Goal: Information Seeking & Learning: Check status

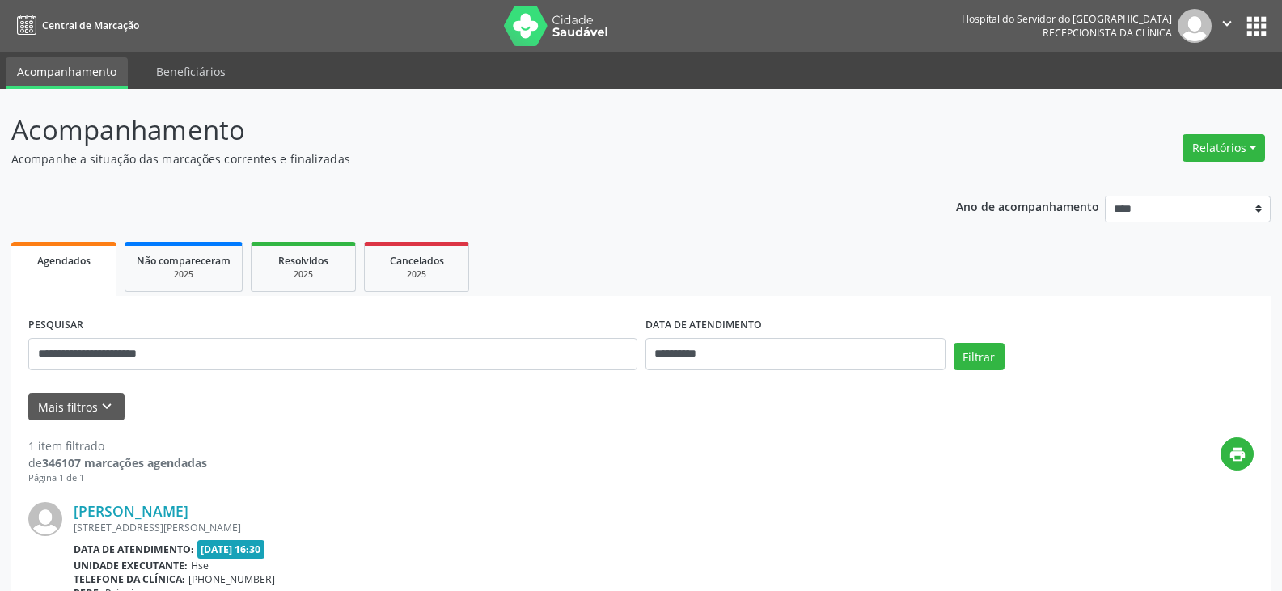
type input "**********"
click at [954, 343] on button "Filtrar" at bounding box center [979, 357] width 51 height 28
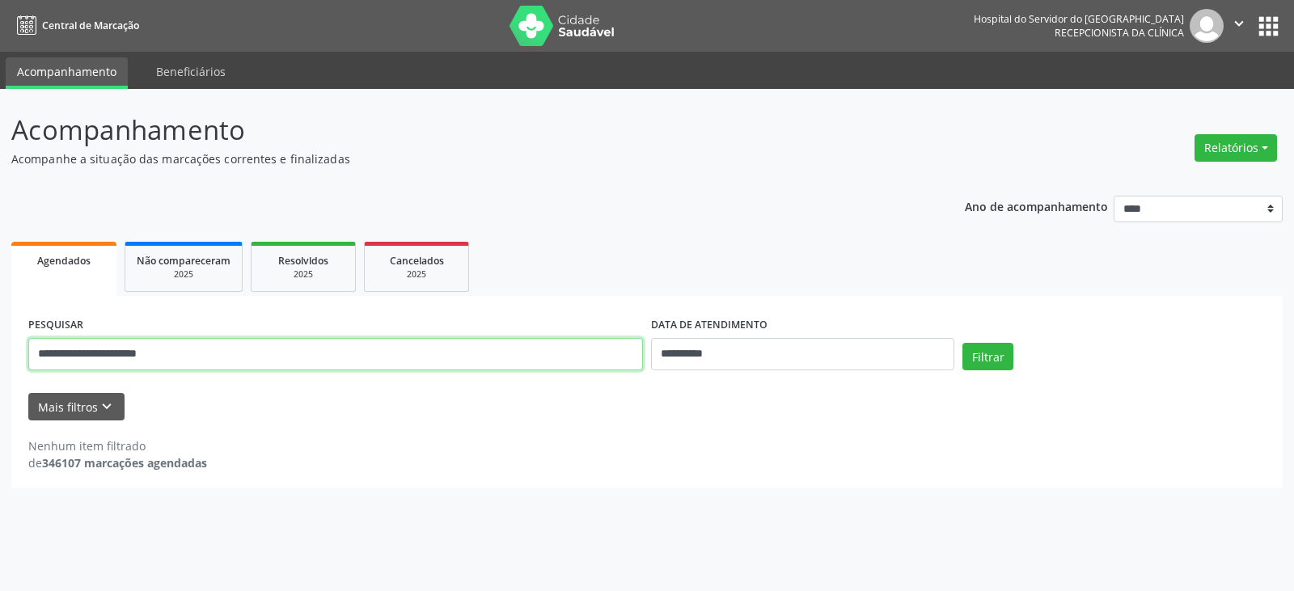
click at [638, 350] on input "**********" at bounding box center [335, 354] width 615 height 32
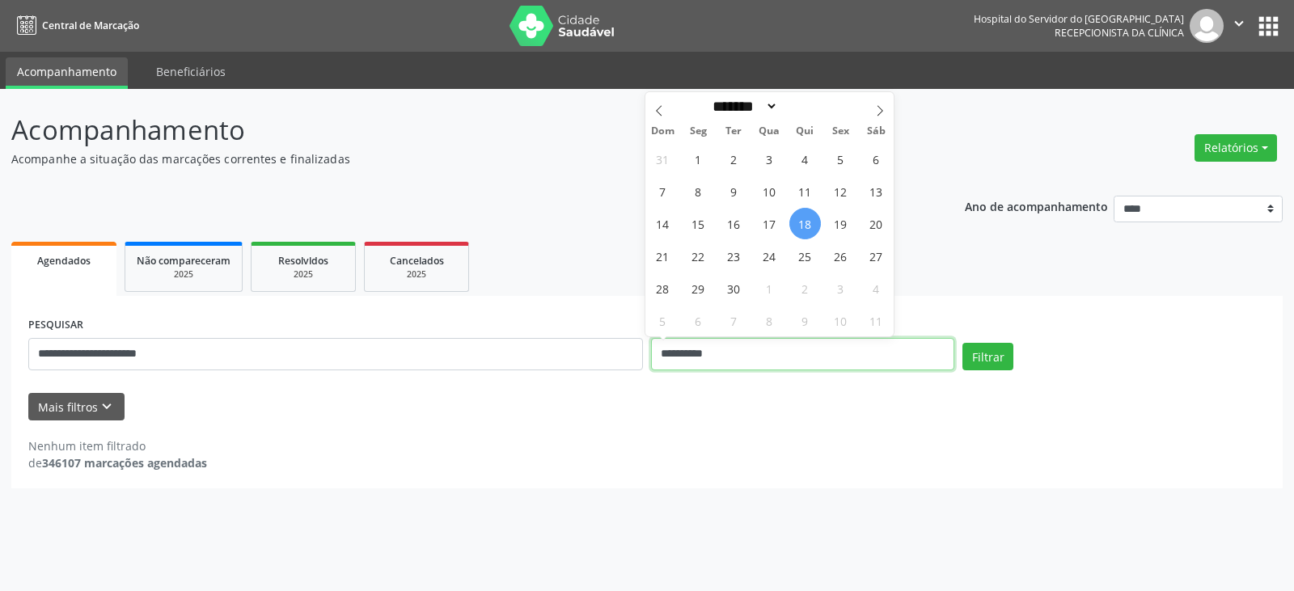
click at [672, 353] on input "**********" at bounding box center [802, 354] width 303 height 32
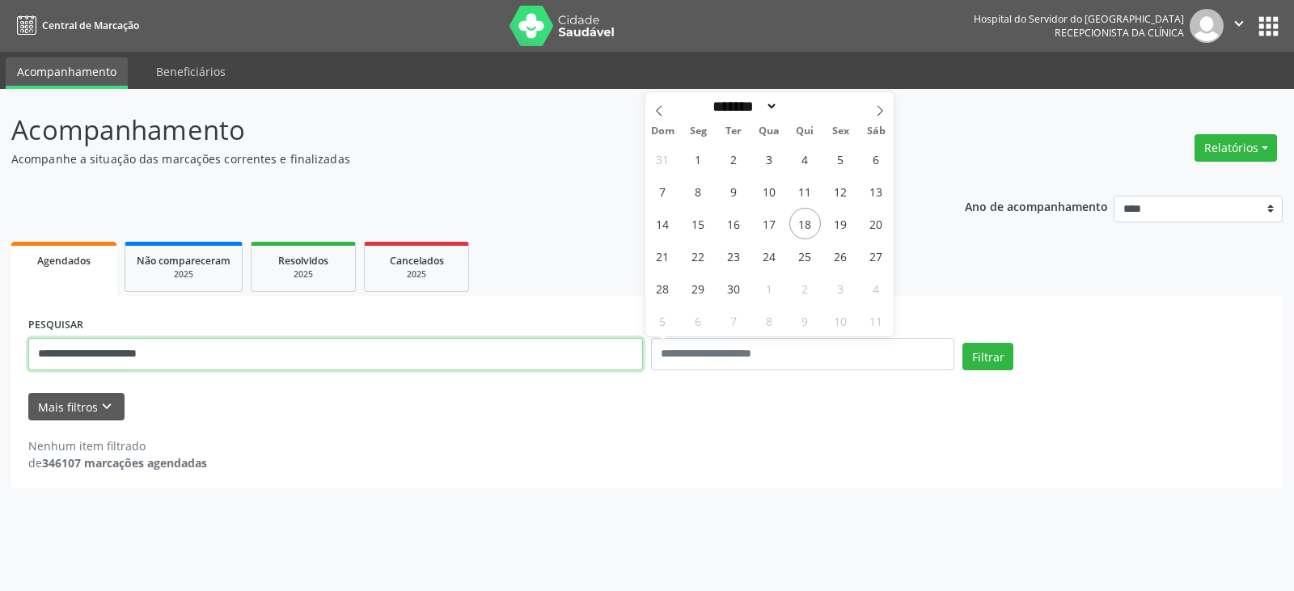
click at [590, 349] on input "**********" at bounding box center [335, 354] width 615 height 32
click at [963, 343] on button "Filtrar" at bounding box center [988, 357] width 51 height 28
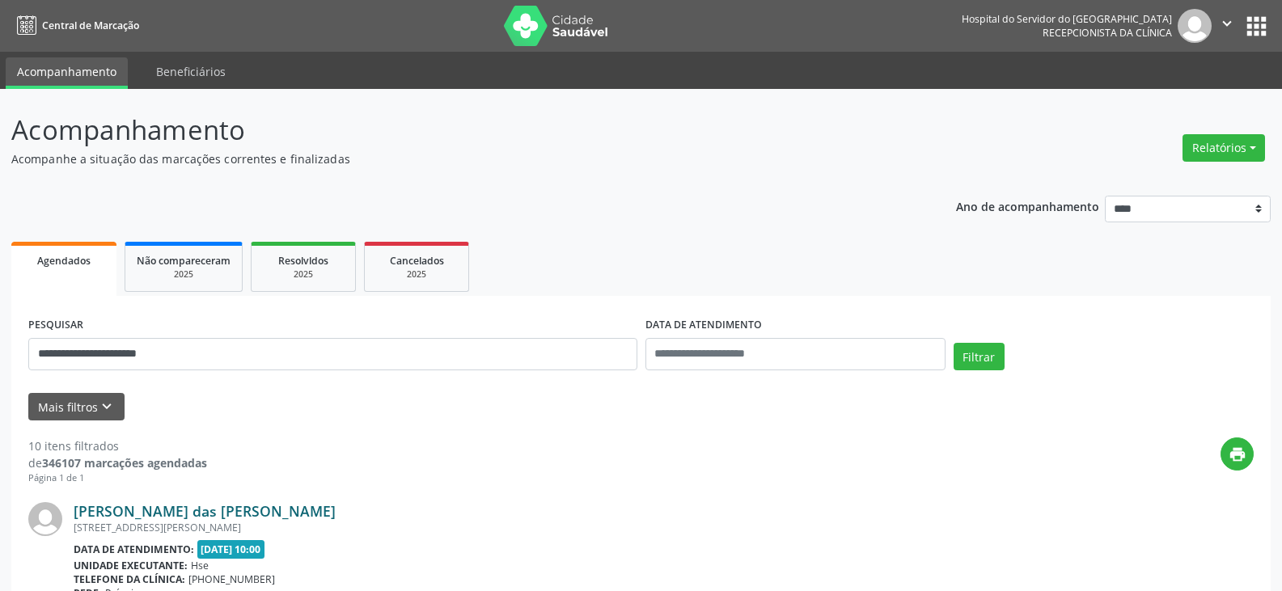
click at [239, 504] on link "[PERSON_NAME] das [PERSON_NAME]" at bounding box center [205, 511] width 262 height 18
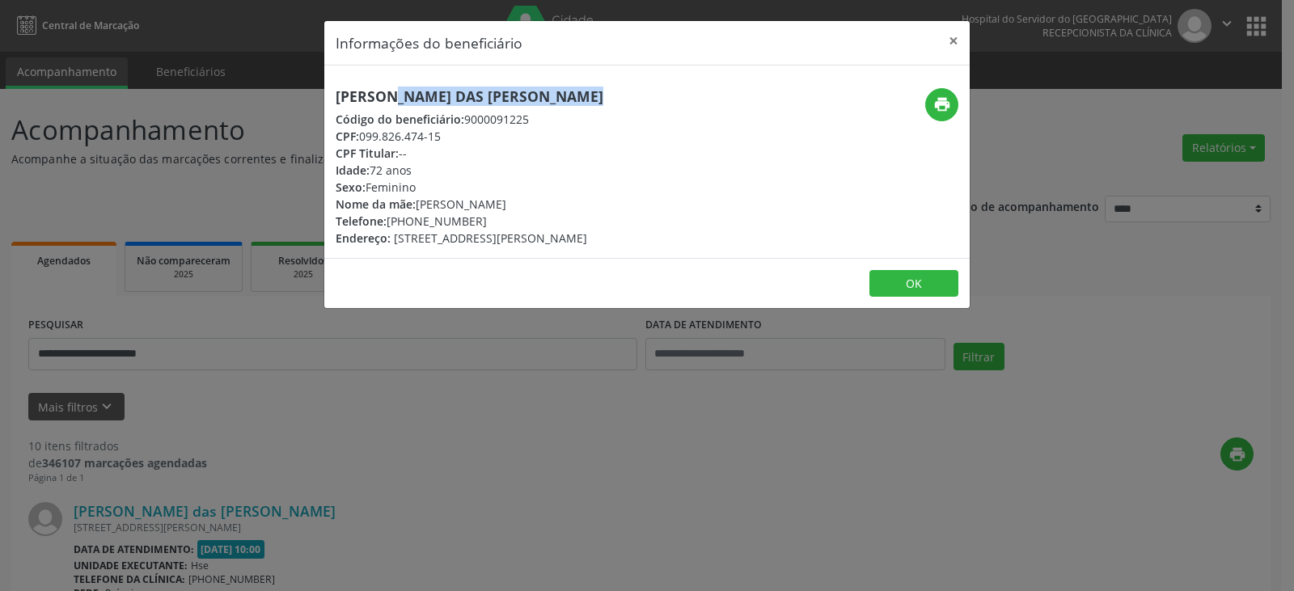
drag, startPoint x: 543, startPoint y: 98, endPoint x: 331, endPoint y: 102, distance: 212.0
click at [331, 102] on div "[PERSON_NAME] das [PERSON_NAME] Código do beneficiário: 9000091225 CPF: 099.826…" at bounding box center [539, 167] width 430 height 159
copy h5 "[PERSON_NAME] das [PERSON_NAME]"
click at [952, 99] on button "print" at bounding box center [942, 104] width 33 height 33
click at [953, 36] on button "×" at bounding box center [954, 41] width 32 height 40
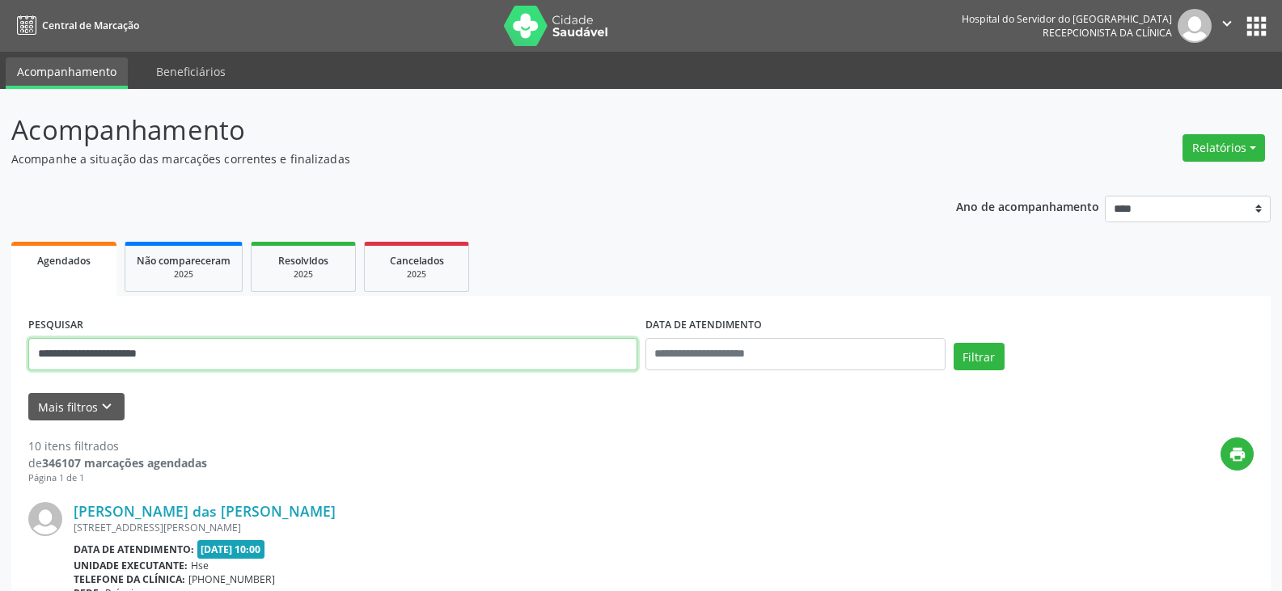
drag, startPoint x: 405, startPoint y: 358, endPoint x: 70, endPoint y: 381, distance: 335.7
click at [28, 393] on form "**********" at bounding box center [641, 367] width 1226 height 108
click at [954, 343] on button "Filtrar" at bounding box center [979, 357] width 51 height 28
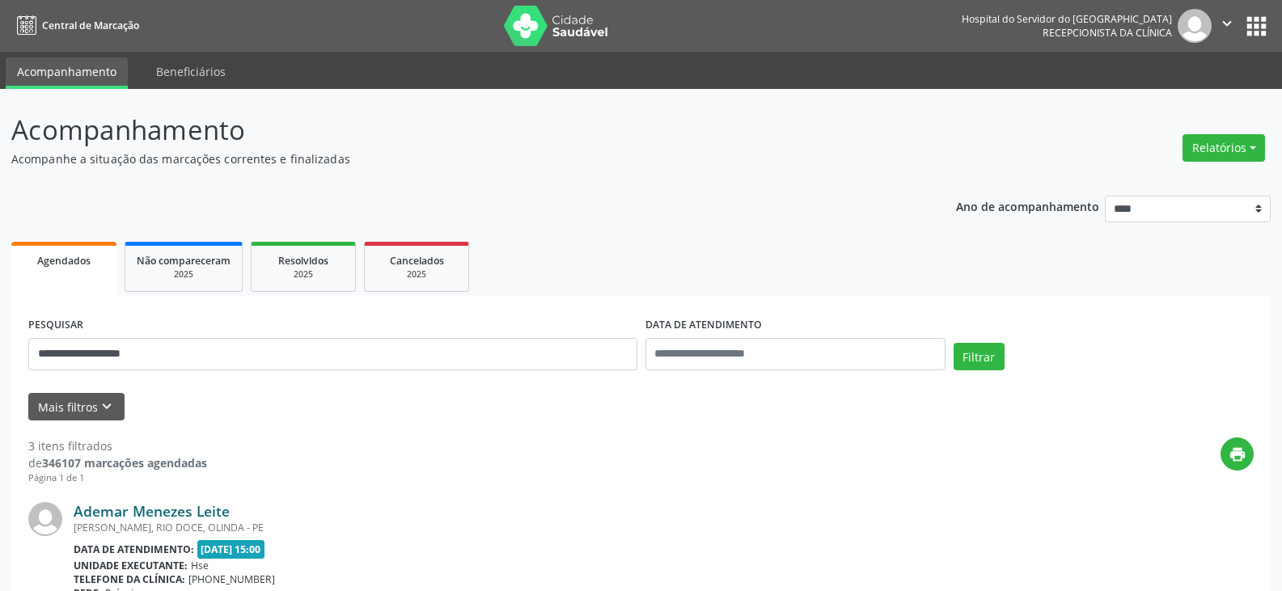
click at [136, 515] on link "Ademar Menezes Leite" at bounding box center [152, 511] width 156 height 18
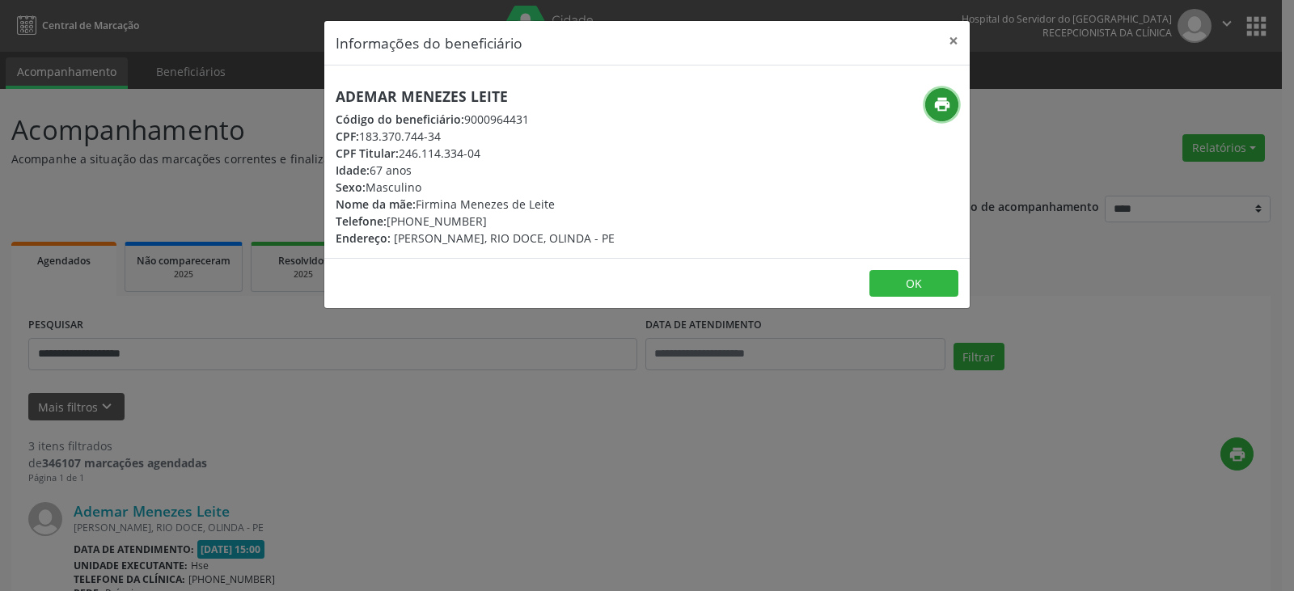
click at [945, 99] on icon "print" at bounding box center [943, 104] width 18 height 18
drag, startPoint x: 412, startPoint y: 214, endPoint x: 485, endPoint y: 214, distance: 72.8
click at [485, 214] on div "Telefone: [PHONE_NUMBER]" at bounding box center [475, 221] width 279 height 17
copy div "99674-8057"
drag, startPoint x: 403, startPoint y: 151, endPoint x: 521, endPoint y: 160, distance: 118.4
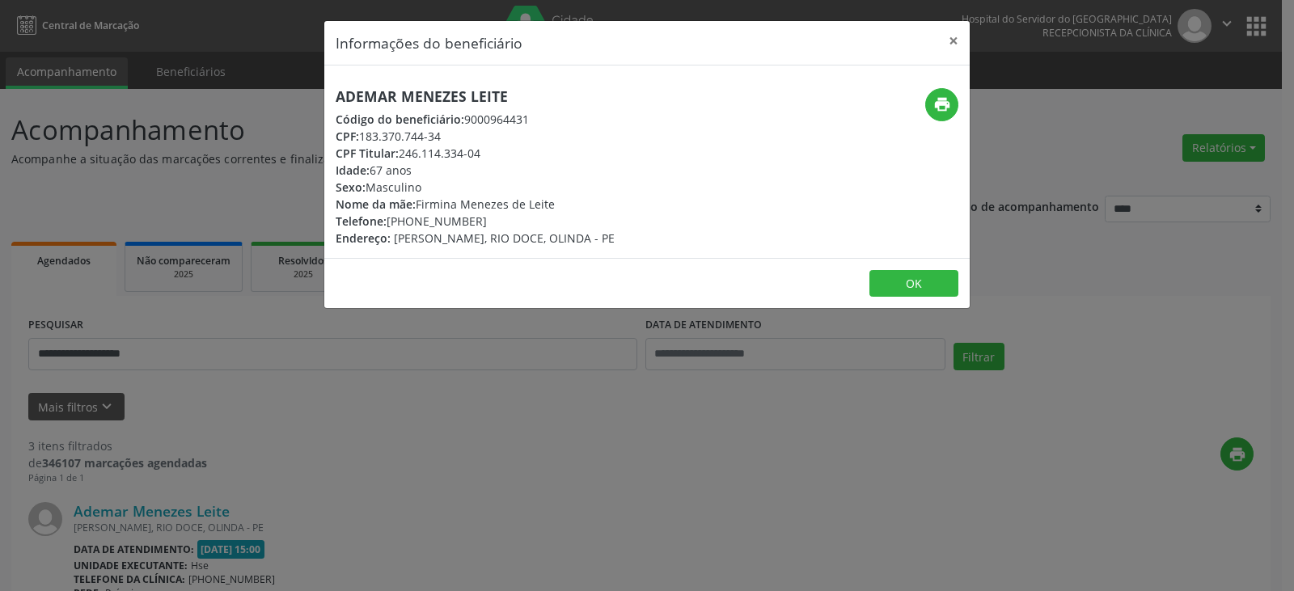
click at [498, 154] on div "CPF Titular: 246.114.334-04" at bounding box center [475, 153] width 279 height 17
copy div "246.114.334-04"
click at [968, 48] on button "×" at bounding box center [954, 41] width 32 height 40
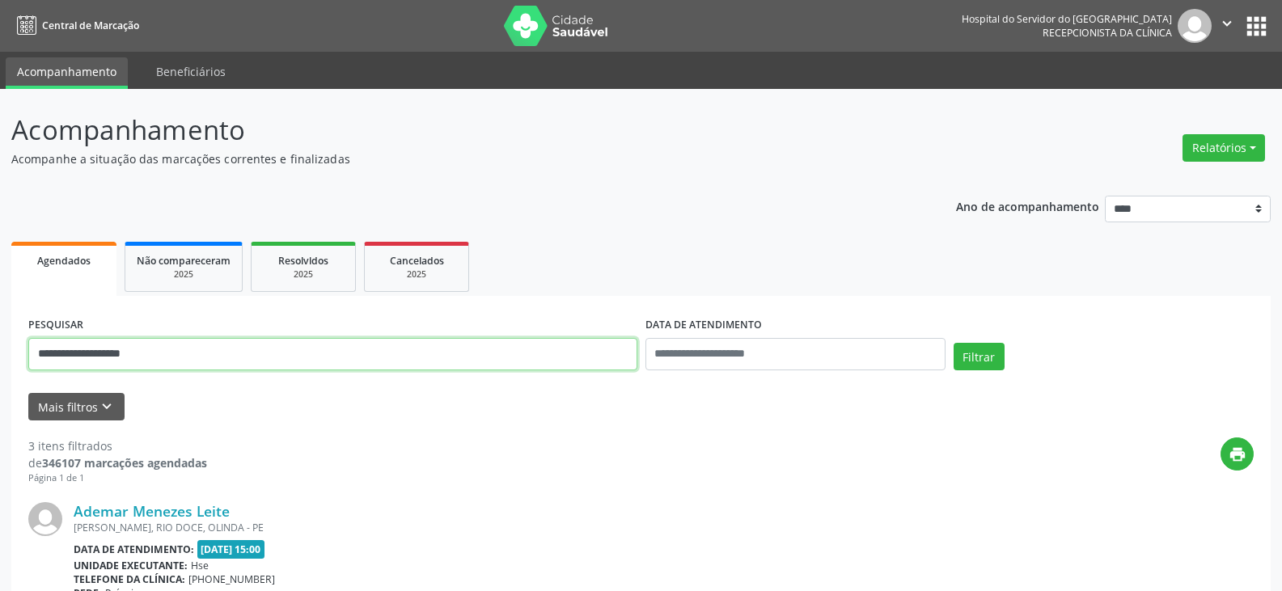
drag, startPoint x: 534, startPoint y: 344, endPoint x: 0, endPoint y: 359, distance: 534.2
paste input "text"
type input "**********"
click at [954, 343] on button "Filtrar" at bounding box center [979, 357] width 51 height 28
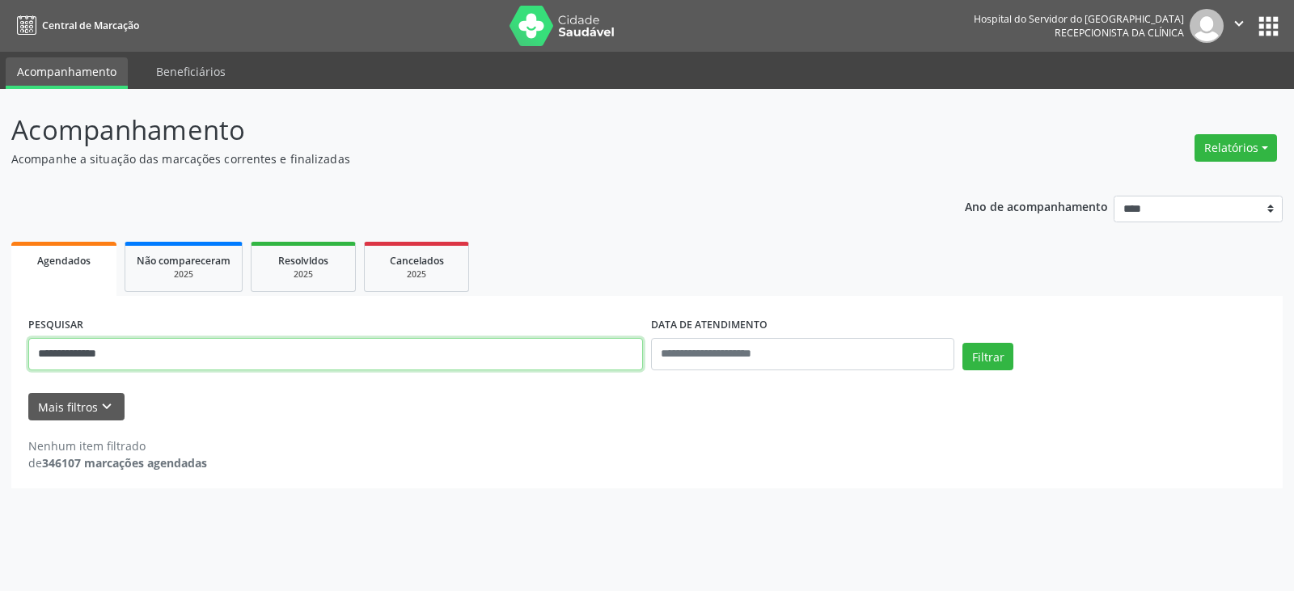
drag, startPoint x: 406, startPoint y: 345, endPoint x: 0, endPoint y: 358, distance: 406.3
click at [0, 358] on div "**********" at bounding box center [647, 340] width 1294 height 502
type input "**********"
click at [963, 343] on button "Filtrar" at bounding box center [988, 357] width 51 height 28
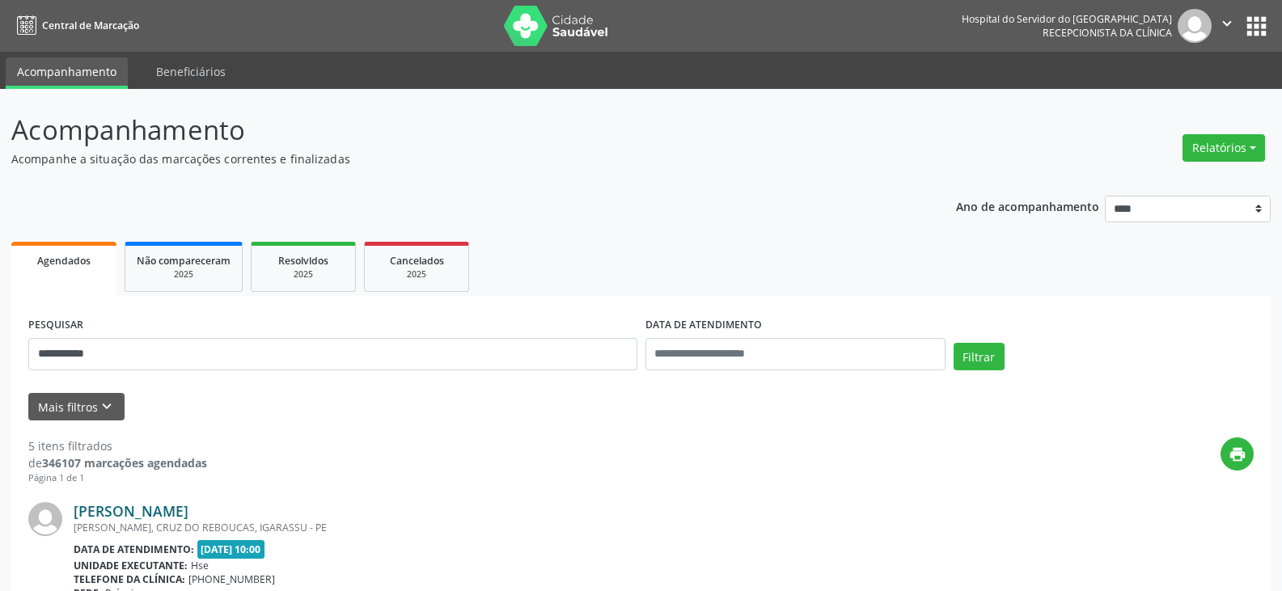
click at [188, 506] on link "[PERSON_NAME]" at bounding box center [131, 511] width 115 height 18
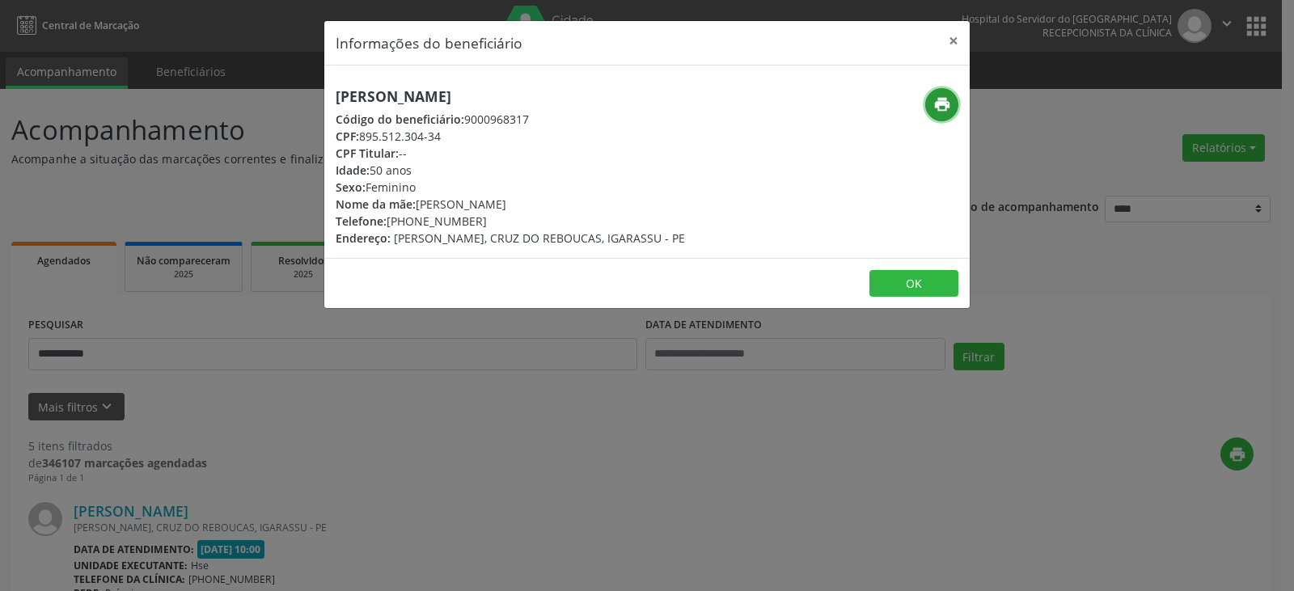
click at [951, 104] on icon "print" at bounding box center [943, 104] width 18 height 18
drag, startPoint x: 413, startPoint y: 225, endPoint x: 482, endPoint y: 225, distance: 69.6
click at [482, 225] on div "Telefone: [PHONE_NUMBER]" at bounding box center [510, 221] width 349 height 17
copy div "98346-6630"
click at [951, 36] on button "×" at bounding box center [954, 41] width 32 height 40
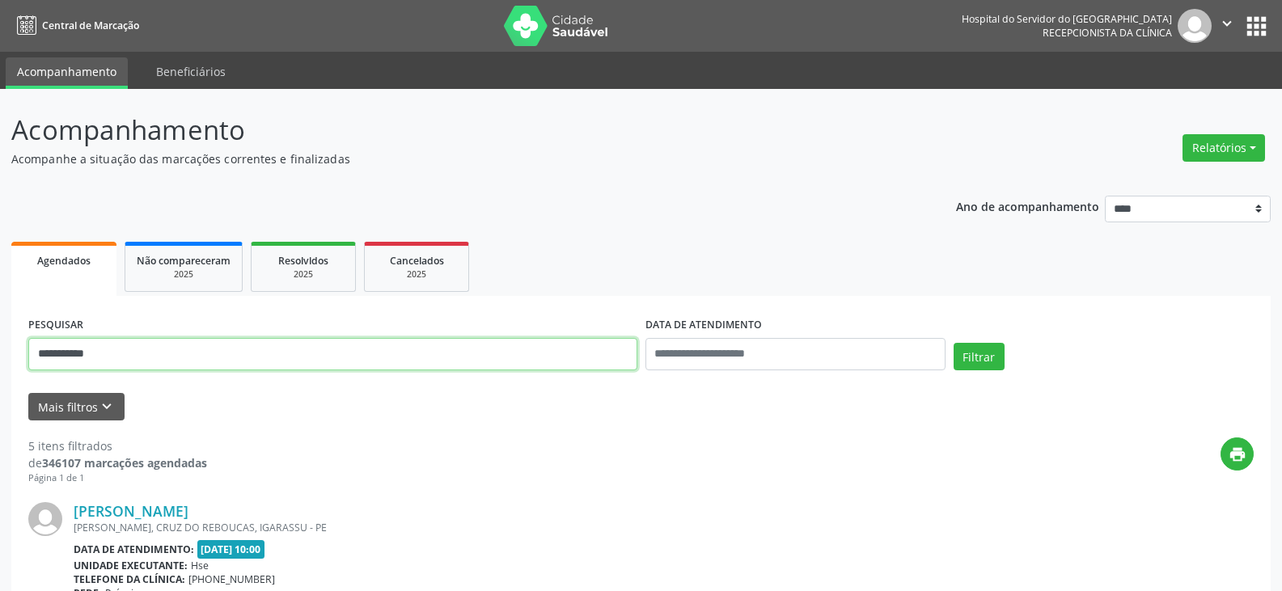
drag, startPoint x: 335, startPoint y: 362, endPoint x: 0, endPoint y: 334, distance: 336.1
click at [954, 343] on button "Filtrar" at bounding box center [979, 357] width 51 height 28
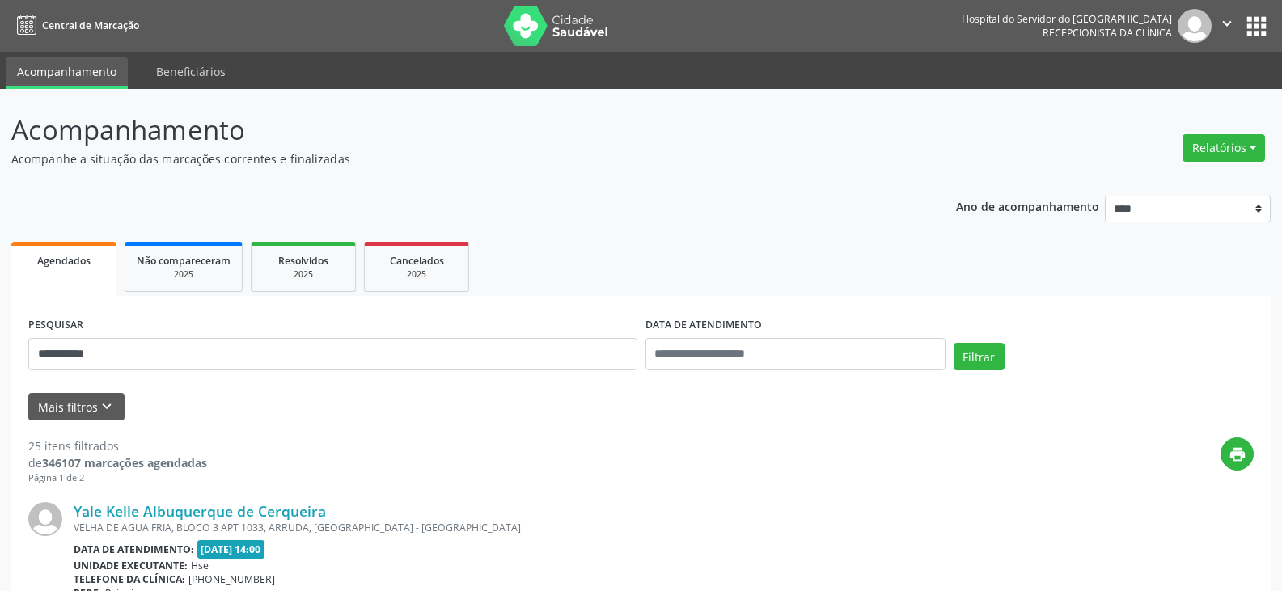
click at [275, 521] on div "VELHA DE AGUA FRIA, BLOCO 3 APT 1033, ARRUDA, [GEOGRAPHIC_DATA] - [GEOGRAPHIC_D…" at bounding box center [543, 528] width 938 height 14
click at [293, 517] on link "Yale Kelle Albuquerque de Cerqueira" at bounding box center [200, 511] width 252 height 18
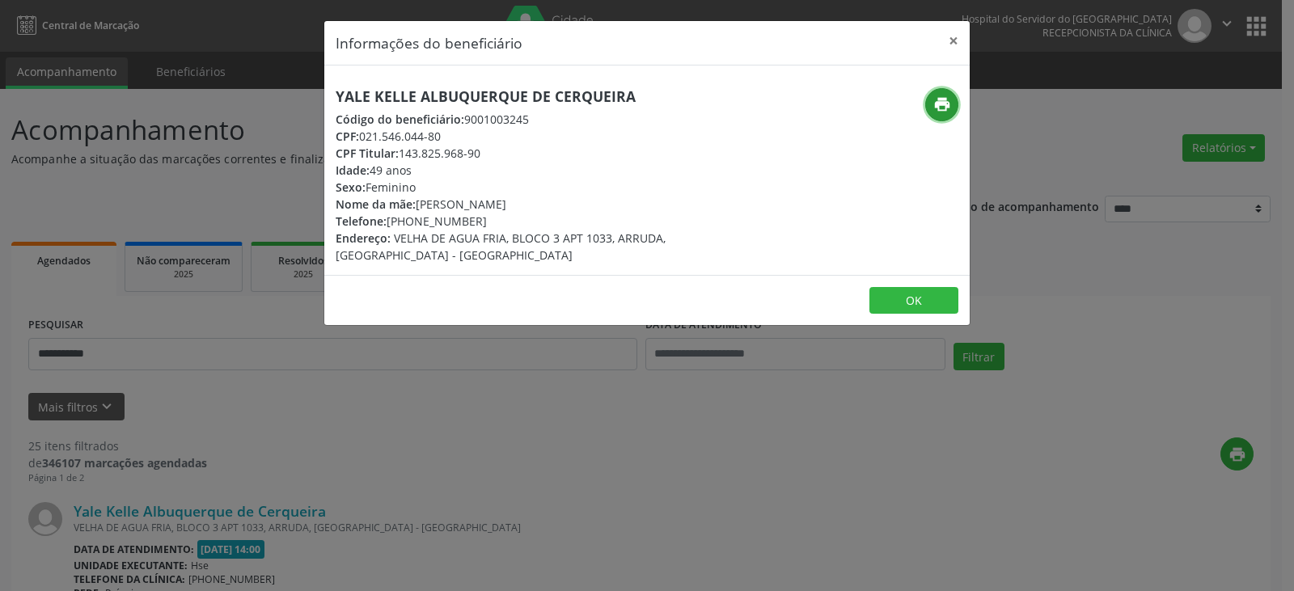
click at [939, 101] on icon "print" at bounding box center [943, 104] width 18 height 18
drag, startPoint x: 413, startPoint y: 219, endPoint x: 497, endPoint y: 219, distance: 84.1
click at [497, 219] on div "Telefone: [PHONE_NUMBER]" at bounding box center [540, 221] width 408 height 17
copy div "98798-4736"
drag, startPoint x: 402, startPoint y: 153, endPoint x: 489, endPoint y: 156, distance: 86.6
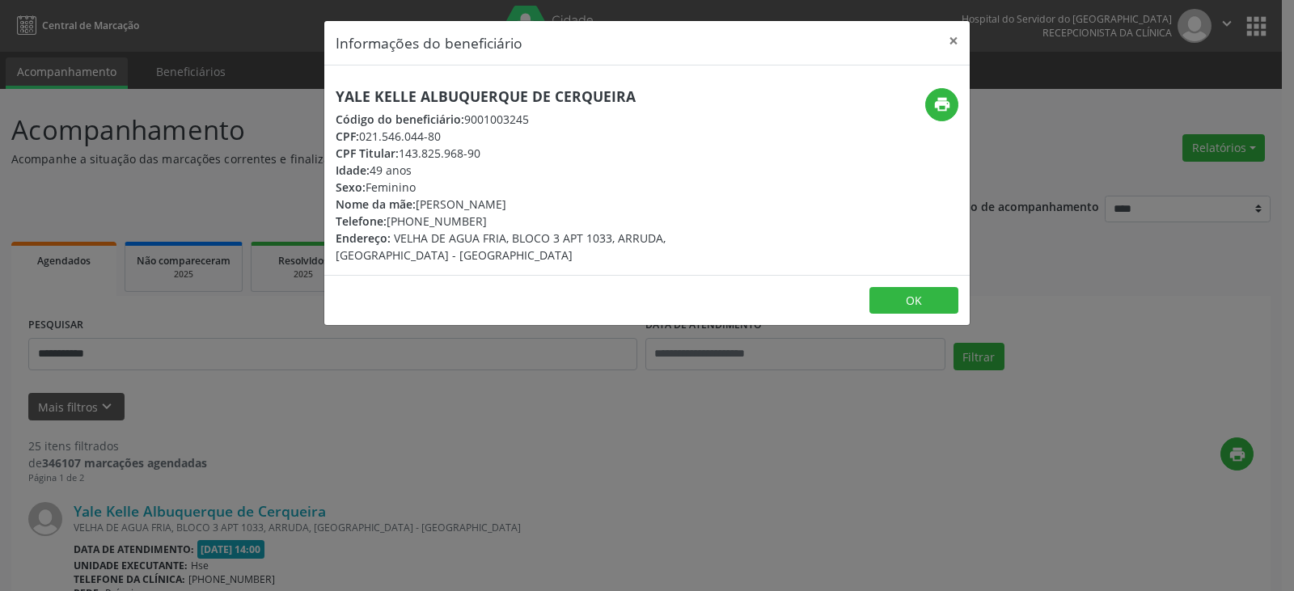
click at [489, 156] on div "CPF Titular: 143.825.968-90" at bounding box center [540, 153] width 408 height 17
copy div "143.825.968-90"
click at [955, 35] on button "×" at bounding box center [954, 41] width 32 height 40
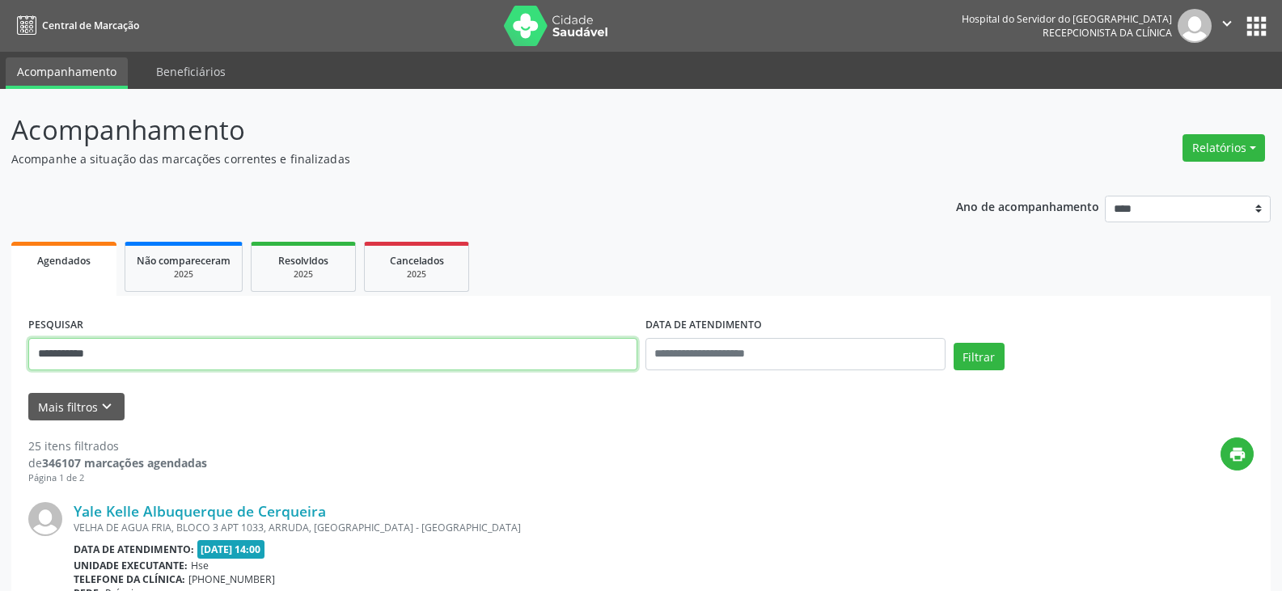
drag, startPoint x: 290, startPoint y: 347, endPoint x: 0, endPoint y: 364, distance: 290.9
paste input "***"
type input "**********"
click at [954, 343] on button "Filtrar" at bounding box center [979, 357] width 51 height 28
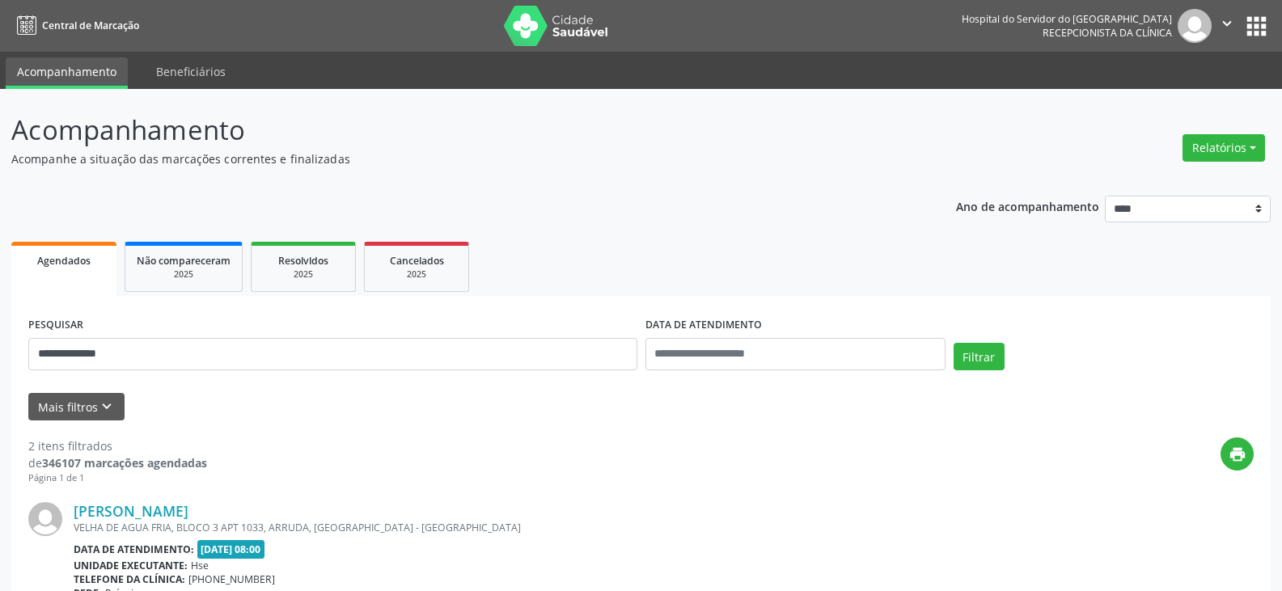
drag, startPoint x: 231, startPoint y: 509, endPoint x: 57, endPoint y: 512, distance: 173.2
copy div "[PERSON_NAME]"
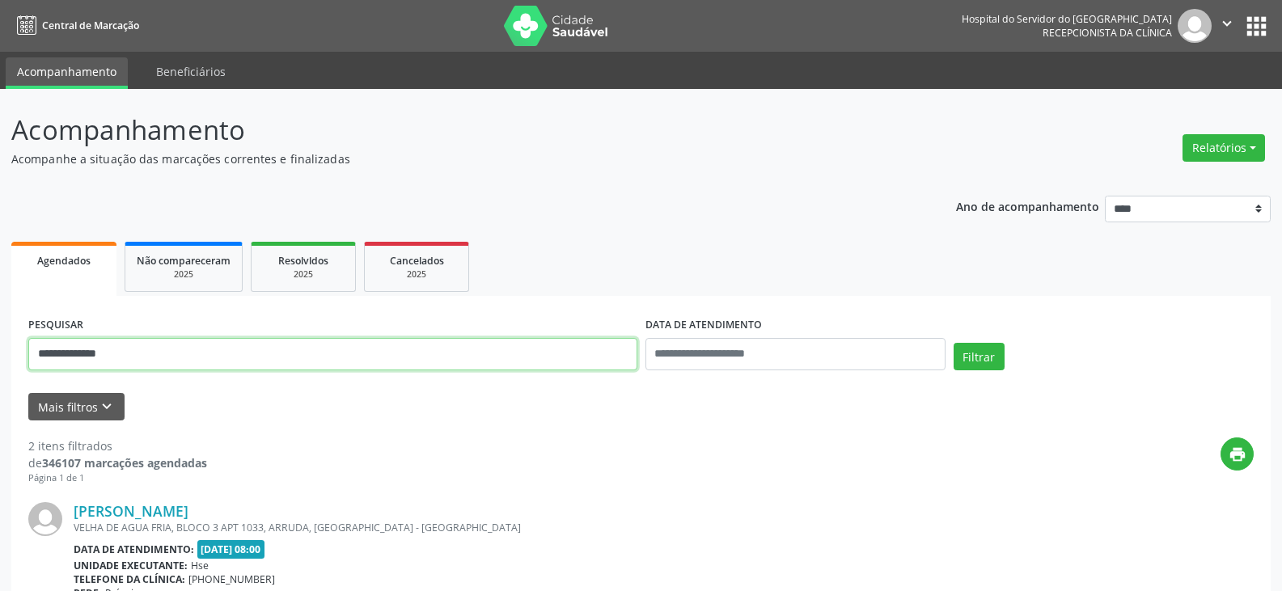
drag, startPoint x: 289, startPoint y: 349, endPoint x: 0, endPoint y: 365, distance: 289.2
click at [0, 365] on div "**********" at bounding box center [641, 548] width 1282 height 918
type input "**********"
click at [954, 343] on button "Filtrar" at bounding box center [979, 357] width 51 height 28
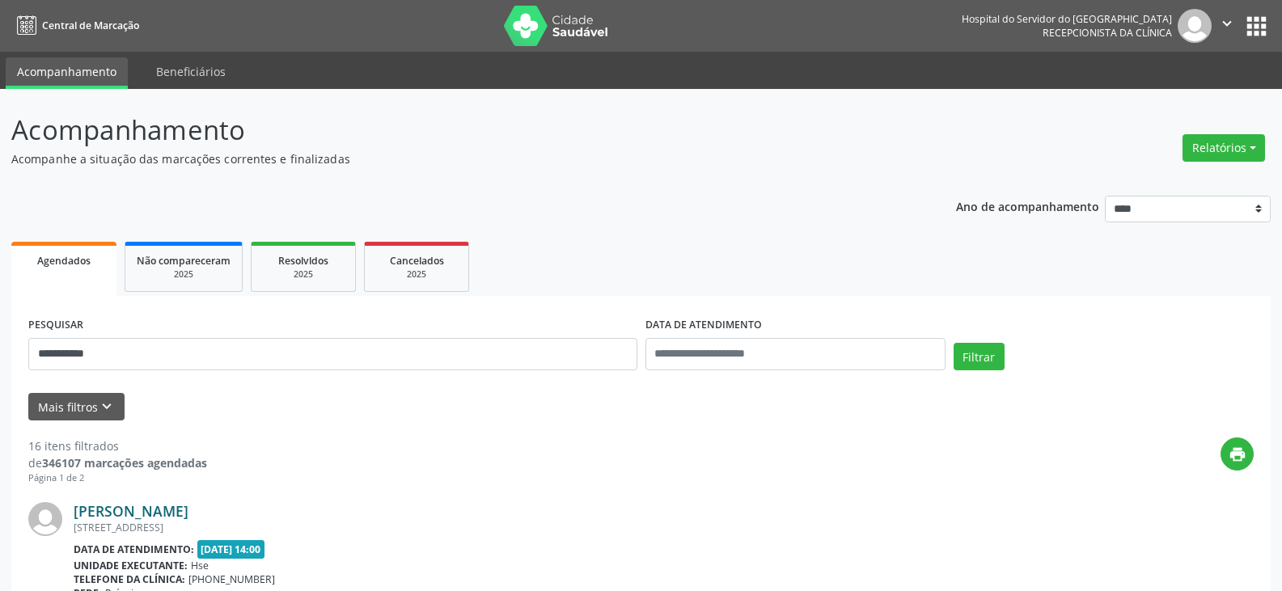
click at [188, 513] on link "[PERSON_NAME]" at bounding box center [131, 511] width 115 height 18
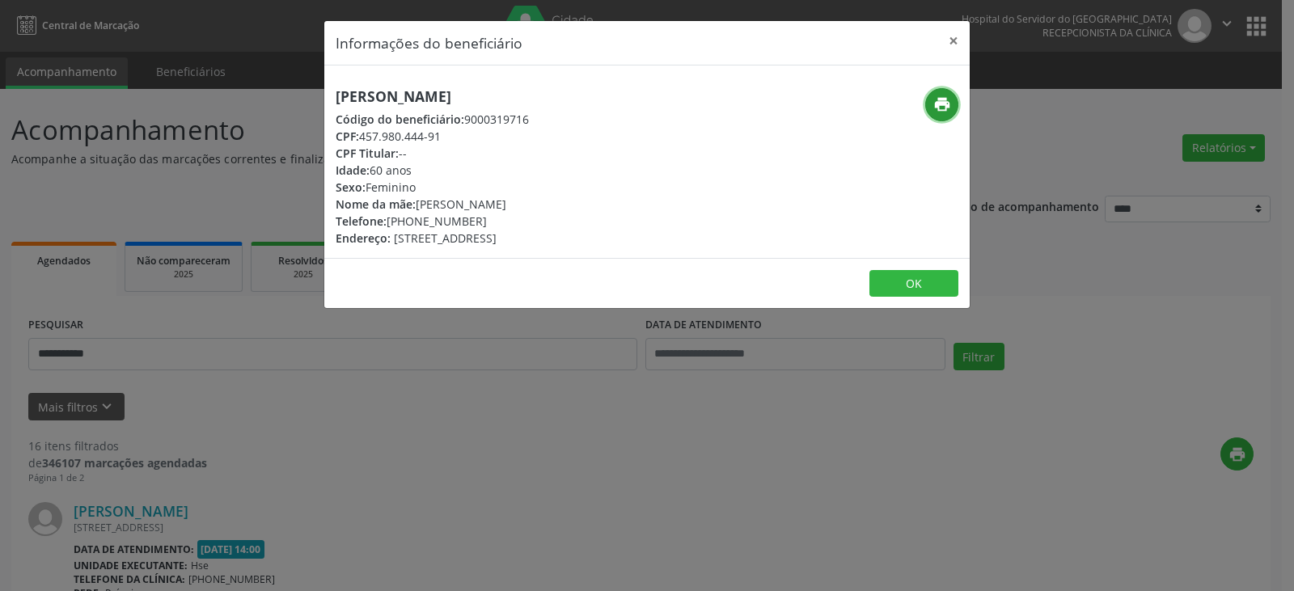
click at [957, 100] on button "print" at bounding box center [942, 104] width 33 height 33
drag, startPoint x: 411, startPoint y: 227, endPoint x: 497, endPoint y: 222, distance: 85.9
click at [497, 222] on div "Telefone: [PHONE_NUMBER]" at bounding box center [432, 221] width 193 height 17
copy div "99384-4888"
click at [955, 43] on button "×" at bounding box center [954, 41] width 32 height 40
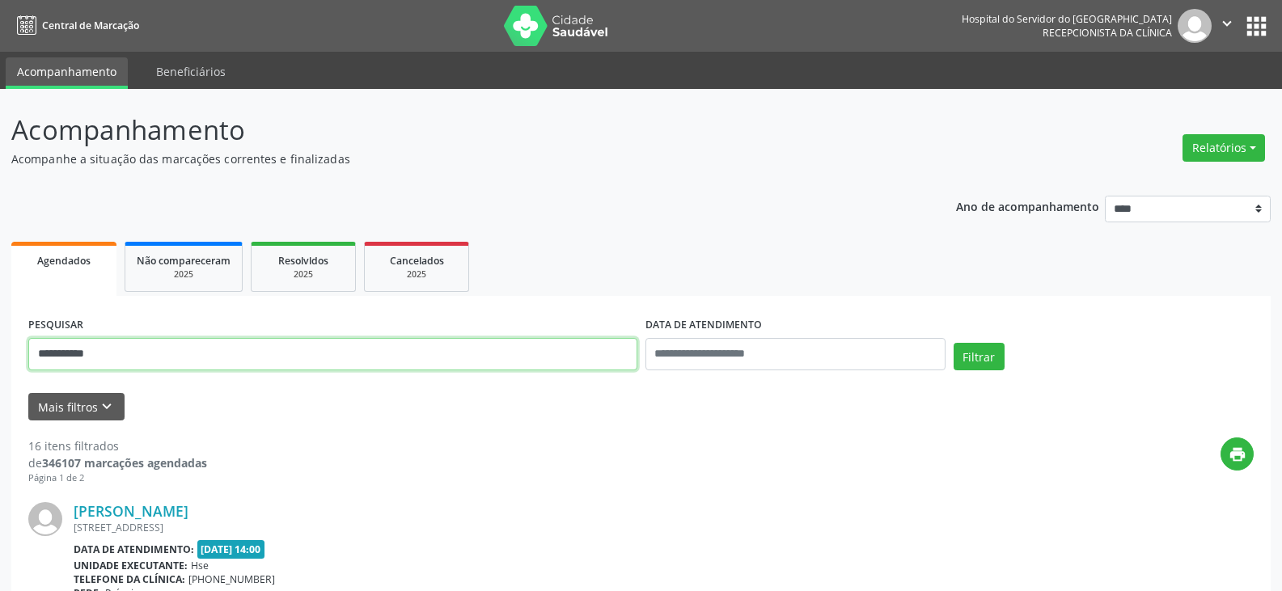
drag, startPoint x: 485, startPoint y: 360, endPoint x: 20, endPoint y: 371, distance: 464.5
click at [78, 362] on input "text" at bounding box center [332, 354] width 609 height 32
click at [954, 343] on button "Filtrar" at bounding box center [979, 357] width 51 height 28
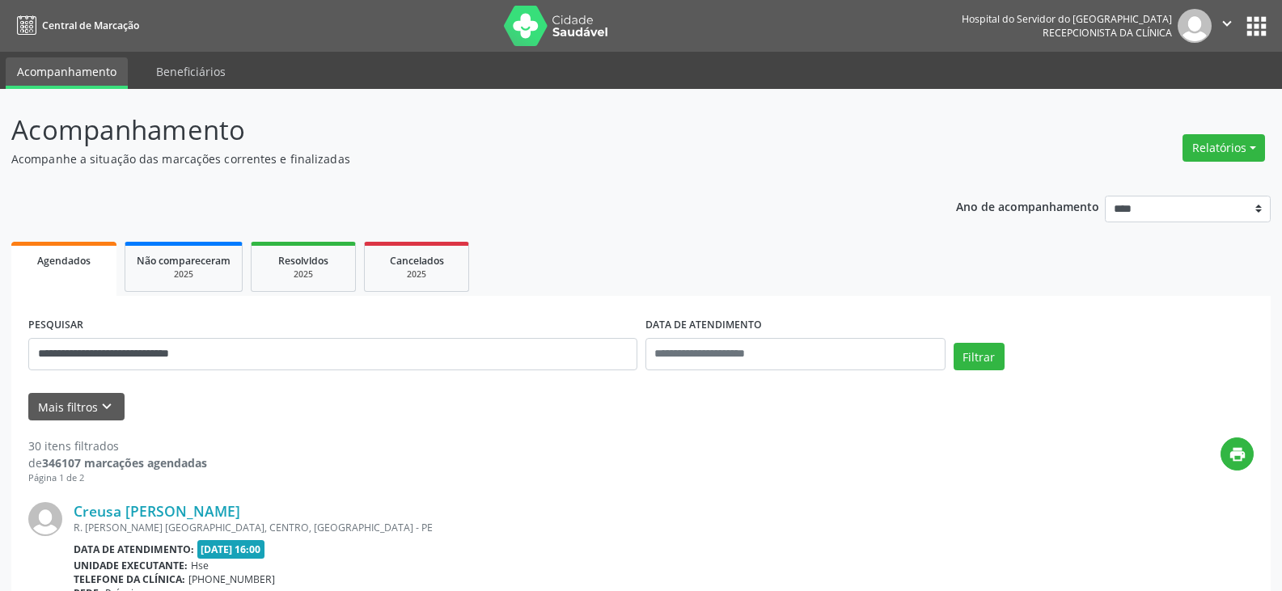
click at [195, 510] on link "Creusa [PERSON_NAME]" at bounding box center [157, 511] width 167 height 18
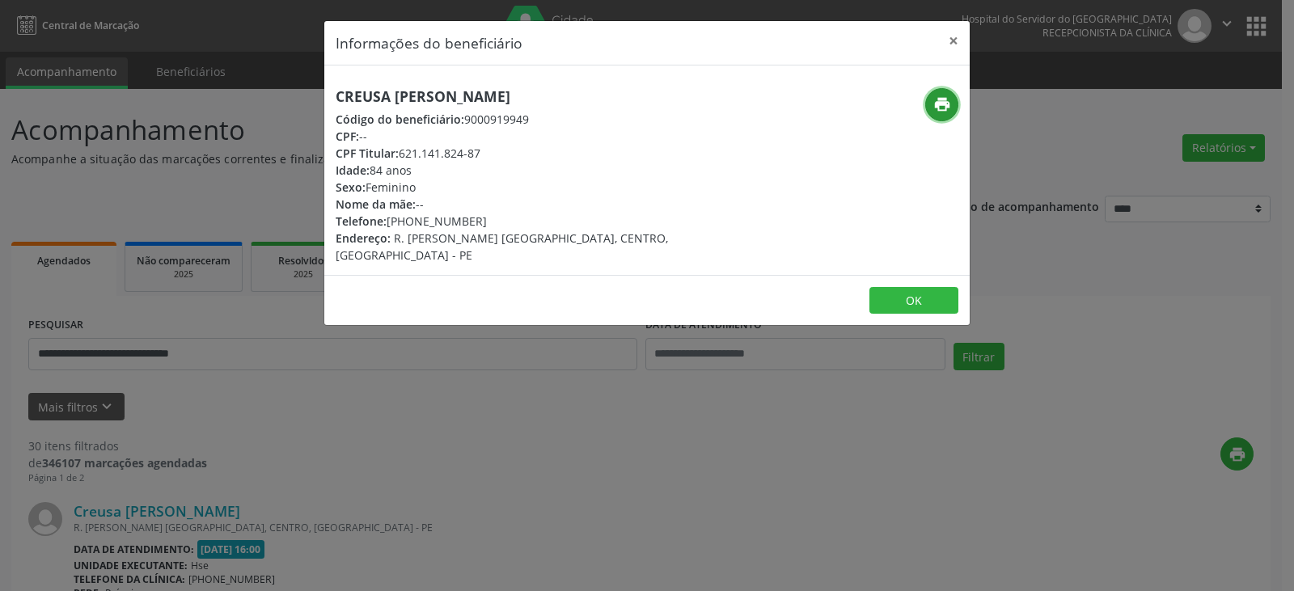
click at [938, 114] on button "print" at bounding box center [942, 104] width 33 height 33
drag, startPoint x: 412, startPoint y: 221, endPoint x: 495, endPoint y: 227, distance: 83.6
click at [495, 227] on div "Telefone: [PHONE_NUMBER]" at bounding box center [540, 221] width 408 height 17
copy div "98498-1779"
drag, startPoint x: 403, startPoint y: 150, endPoint x: 497, endPoint y: 151, distance: 93.8
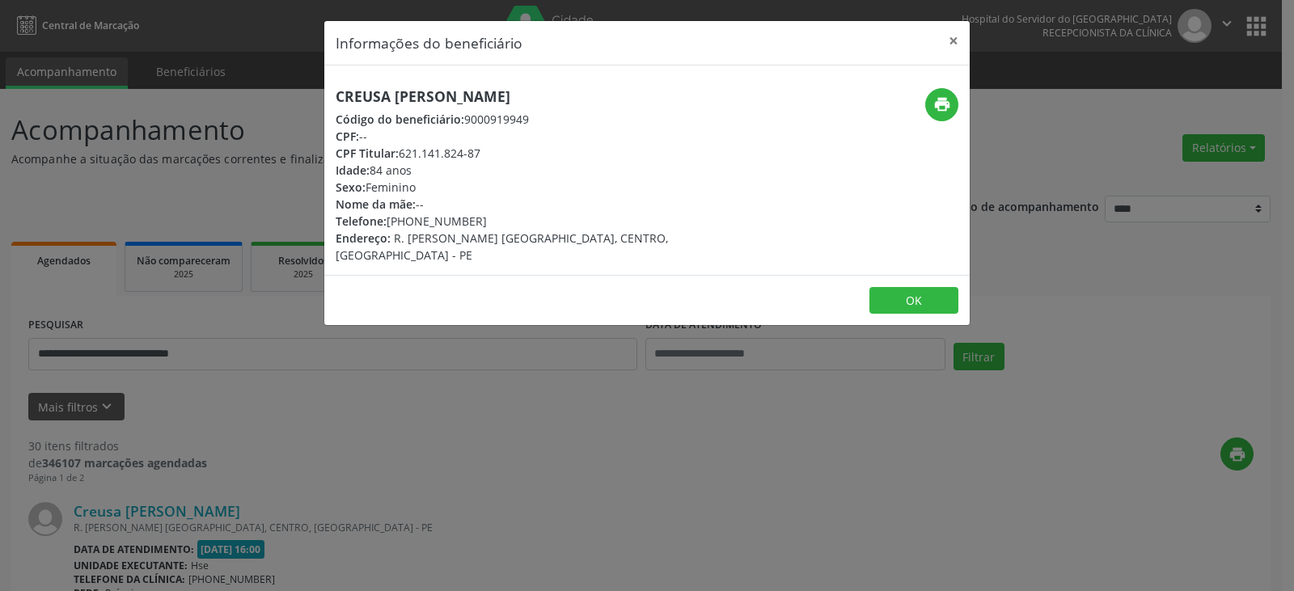
click at [495, 151] on div "CPF Titular: 621.141.824-87" at bounding box center [540, 153] width 408 height 17
copy div "621.141.824-87"
click at [947, 41] on button "×" at bounding box center [954, 41] width 32 height 40
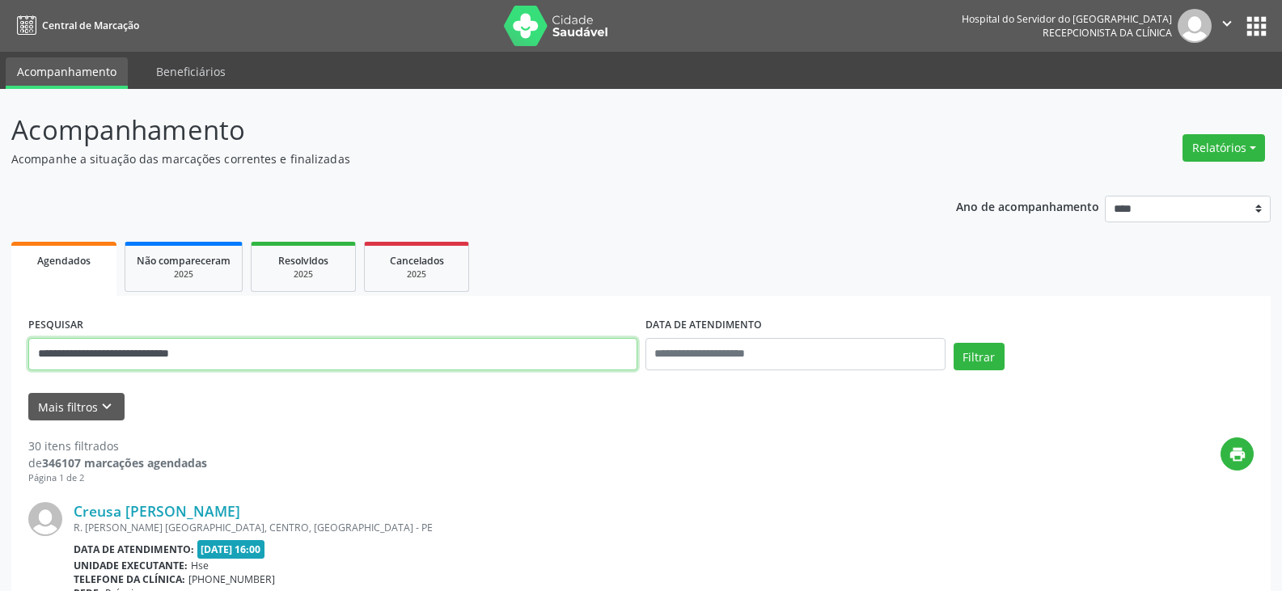
drag, startPoint x: 286, startPoint y: 346, endPoint x: 0, endPoint y: 364, distance: 286.9
paste input "text"
type input "**********"
click at [954, 343] on button "Filtrar" at bounding box center [979, 357] width 51 height 28
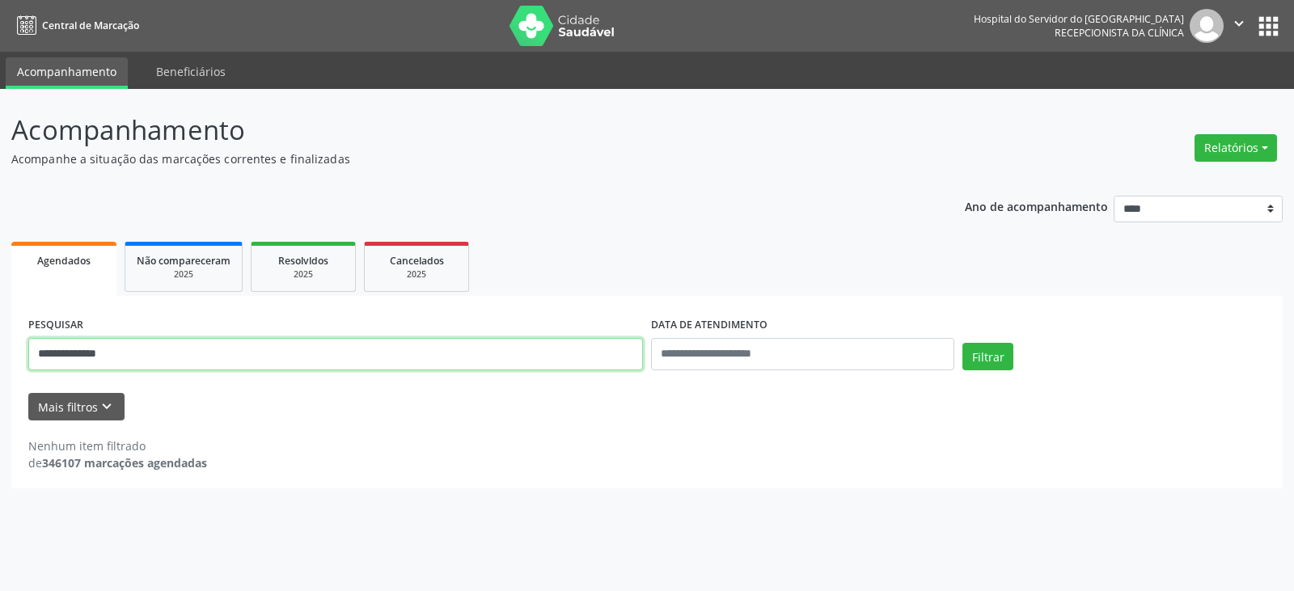
click at [148, 349] on input "**********" at bounding box center [335, 354] width 615 height 32
click at [963, 343] on button "Filtrar" at bounding box center [988, 357] width 51 height 28
